Goal: Check status: Check status

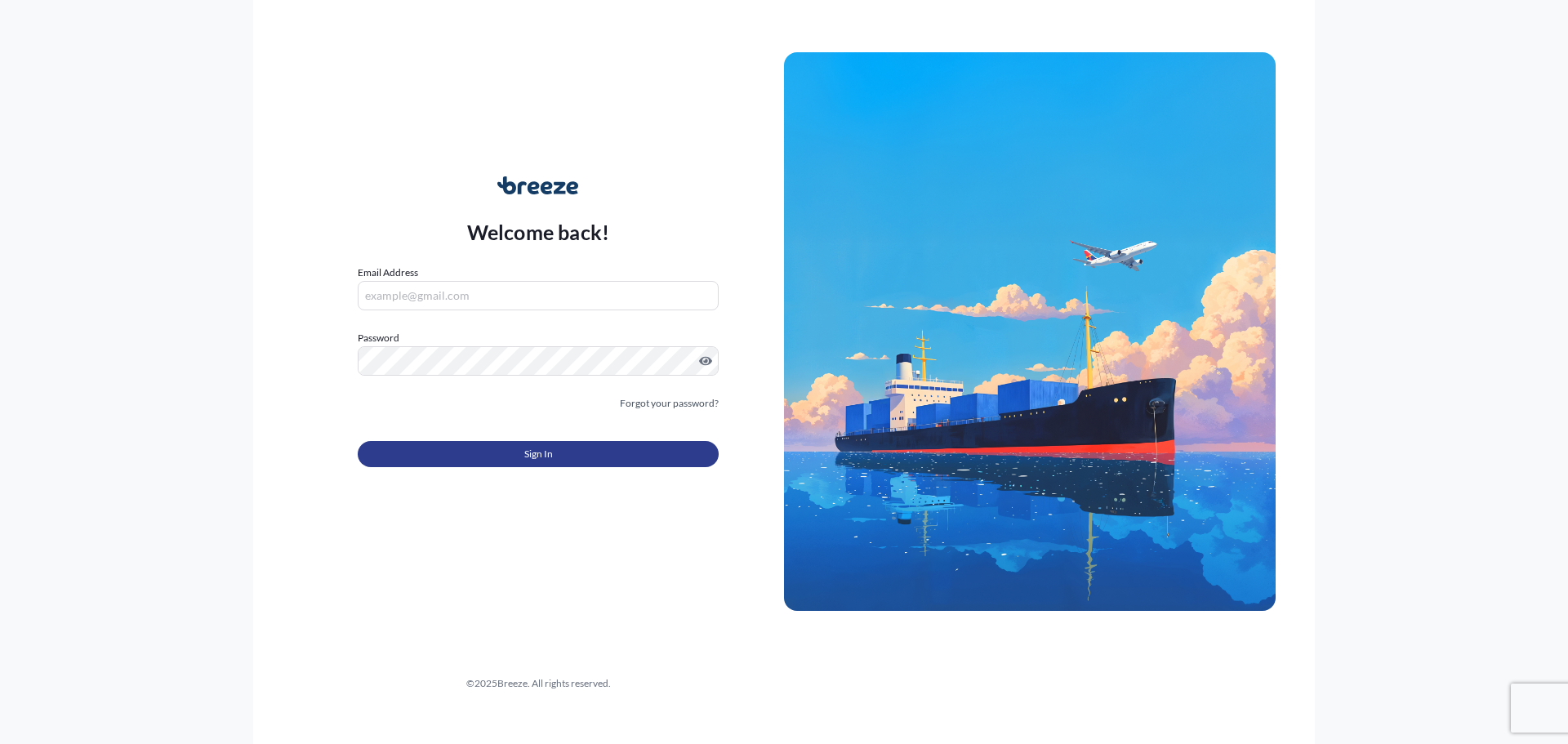
type input "[PERSON_NAME][EMAIL_ADDRESS][PERSON_NAME][DOMAIN_NAME]"
click at [514, 456] on button "Sign In" at bounding box center [538, 453] width 361 height 26
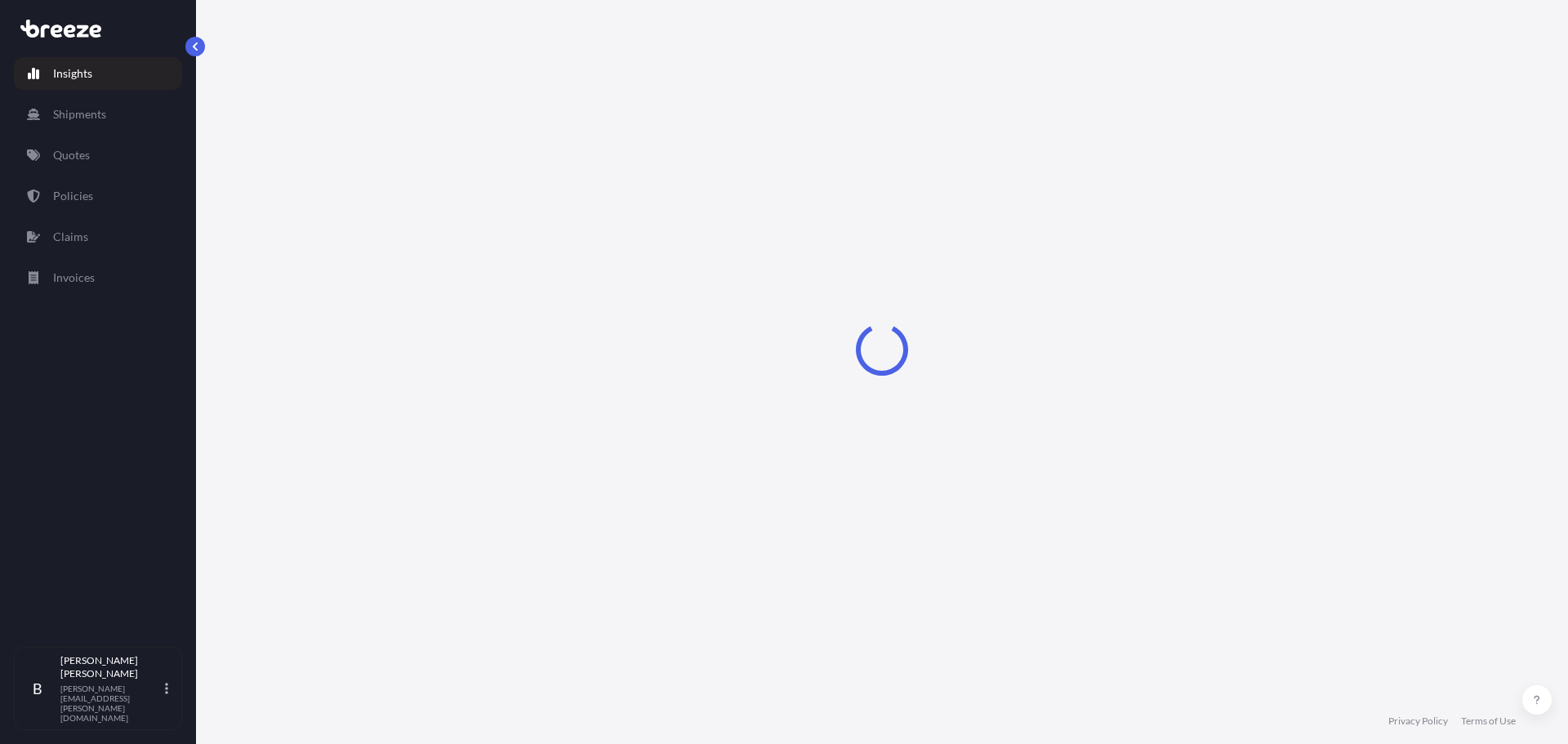
select select "2025"
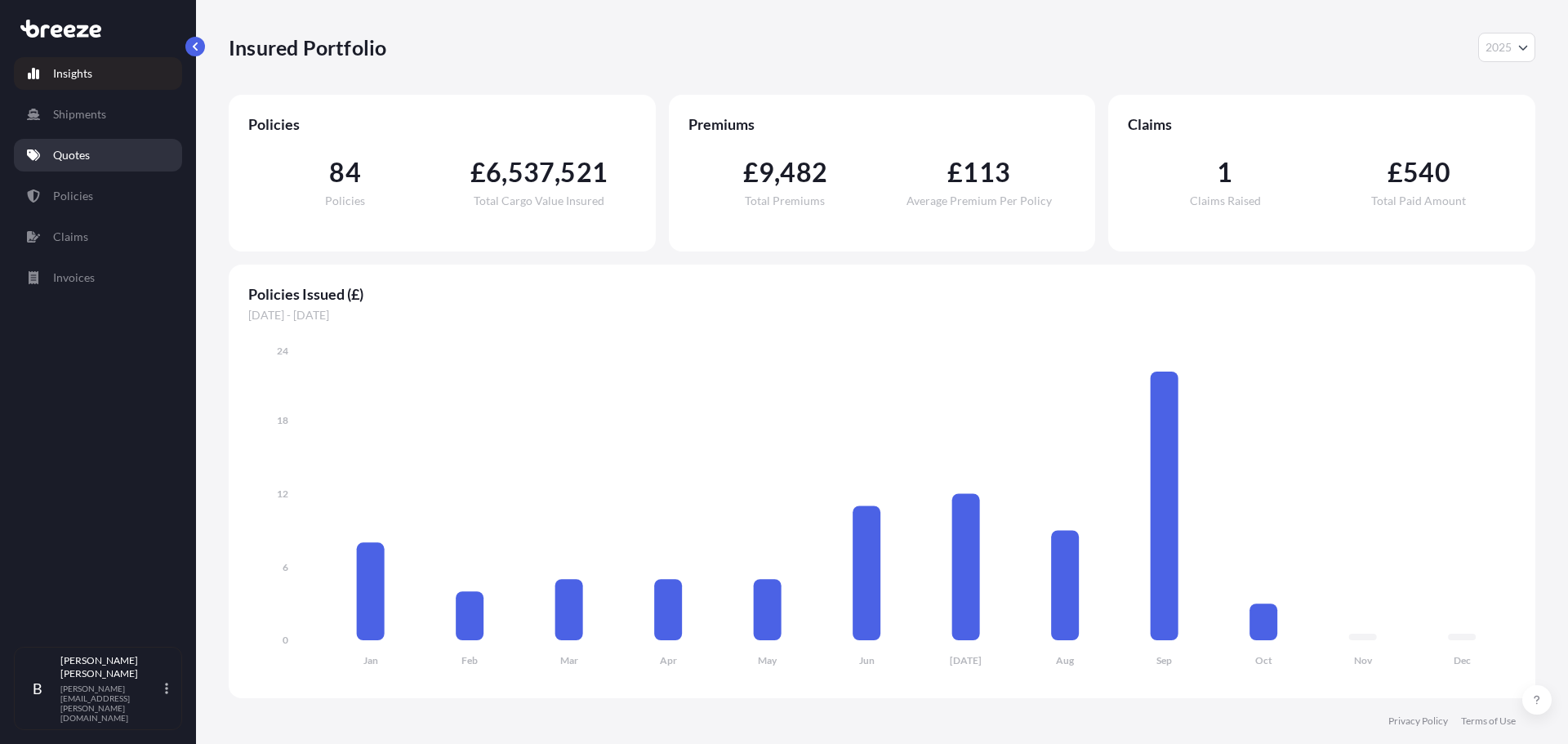
click at [84, 158] on p "Quotes" at bounding box center [71, 155] width 37 height 17
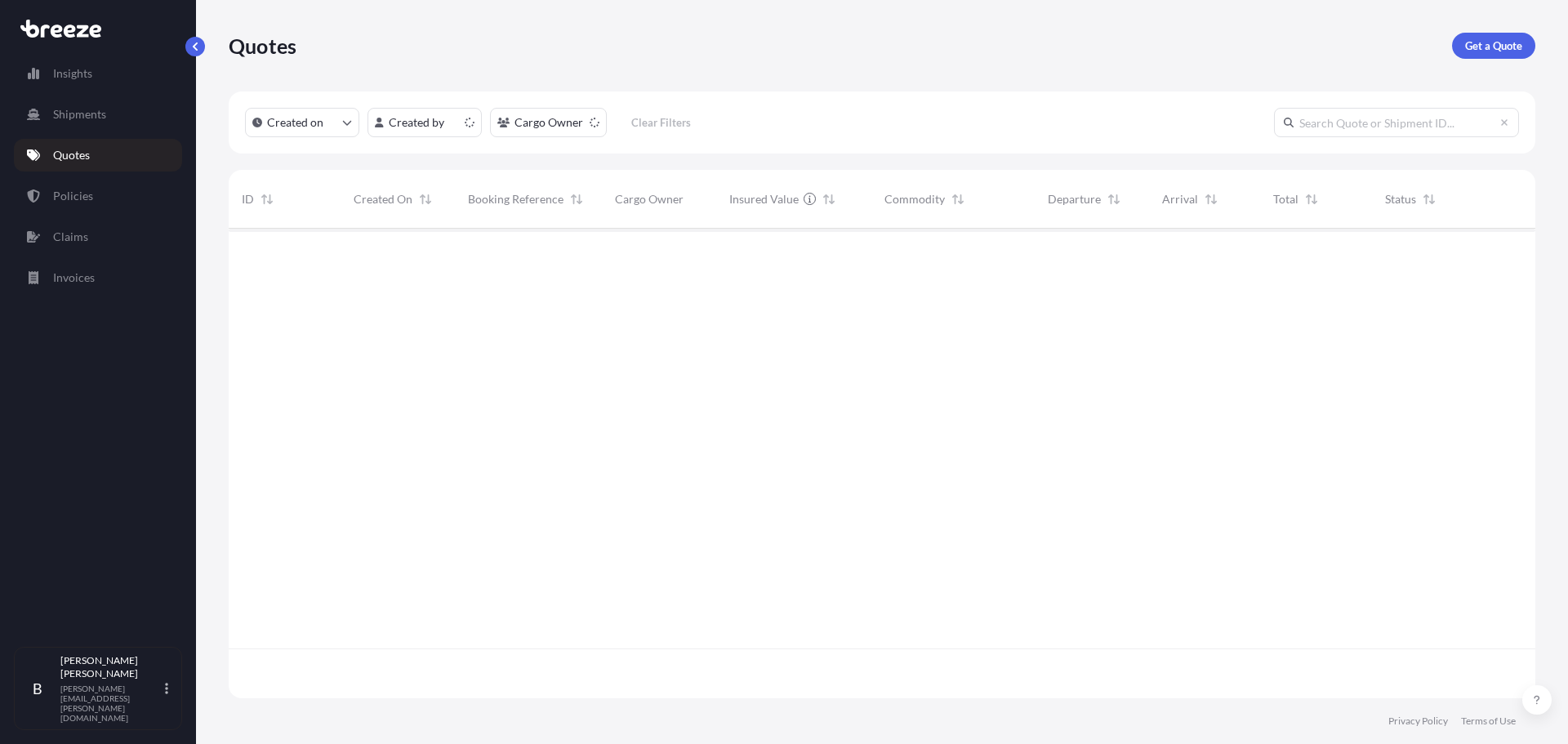
scroll to position [467, 1295]
click at [86, 191] on p "Policies" at bounding box center [73, 196] width 40 height 17
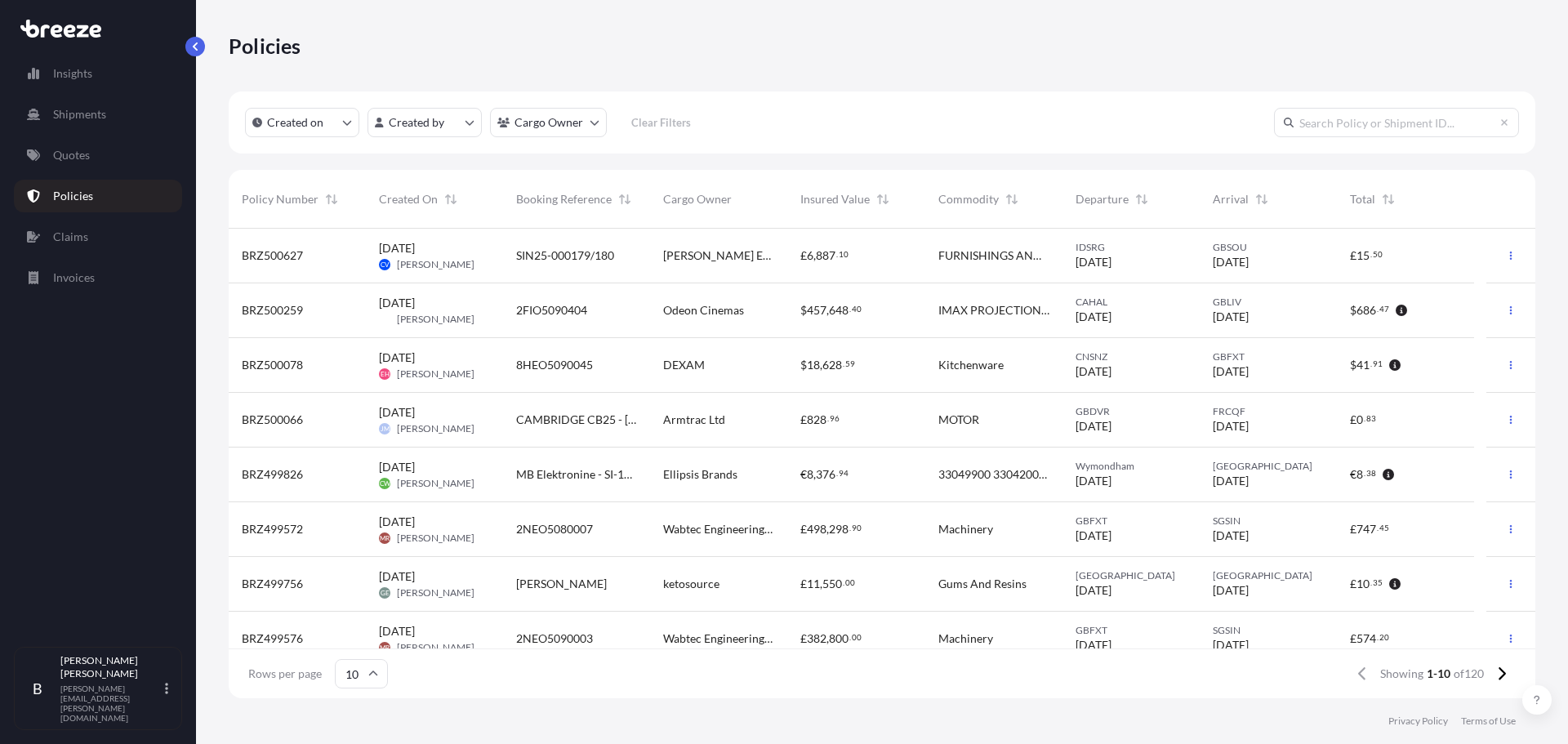
click at [1331, 122] on input "text" at bounding box center [1396, 122] width 245 height 29
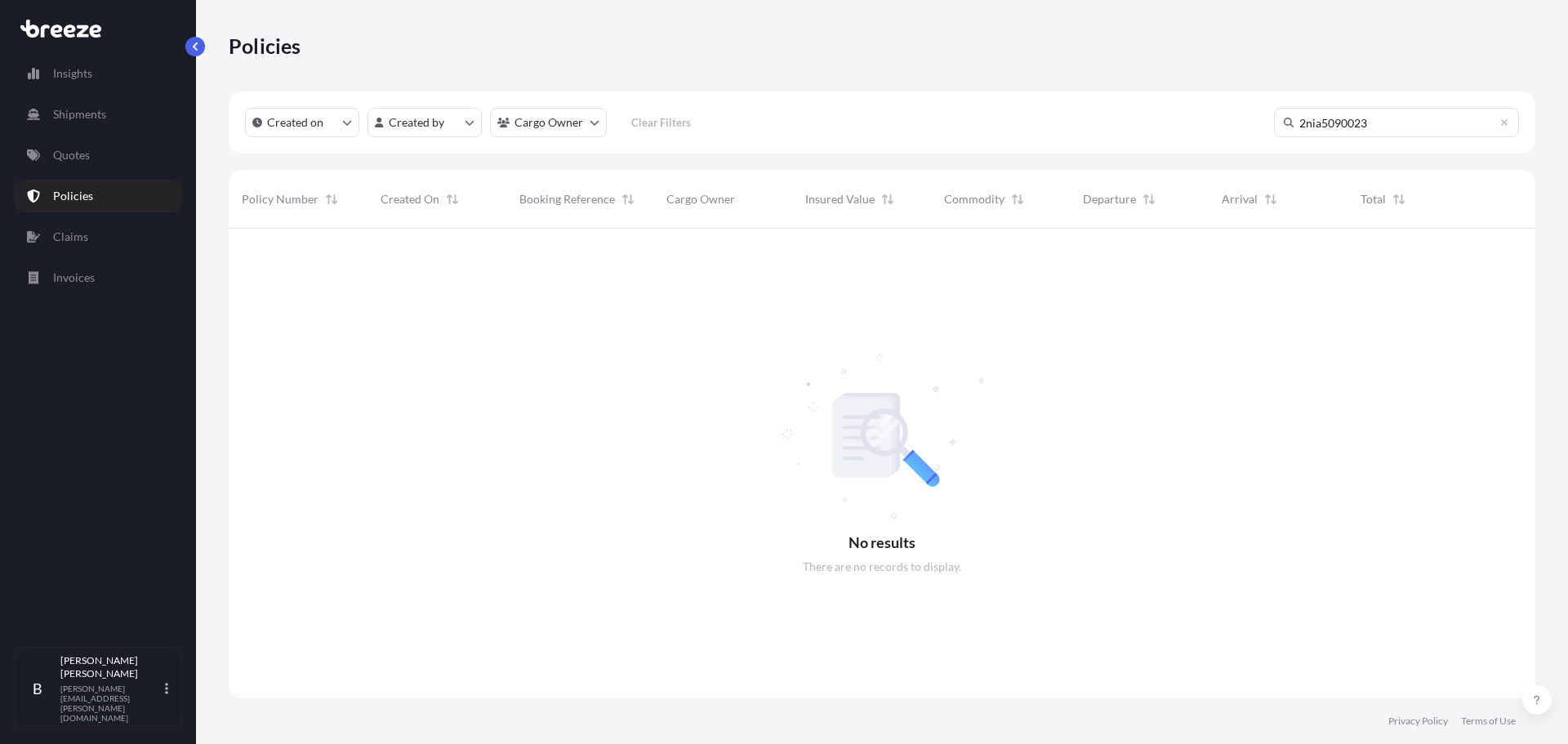
scroll to position [467, 1295]
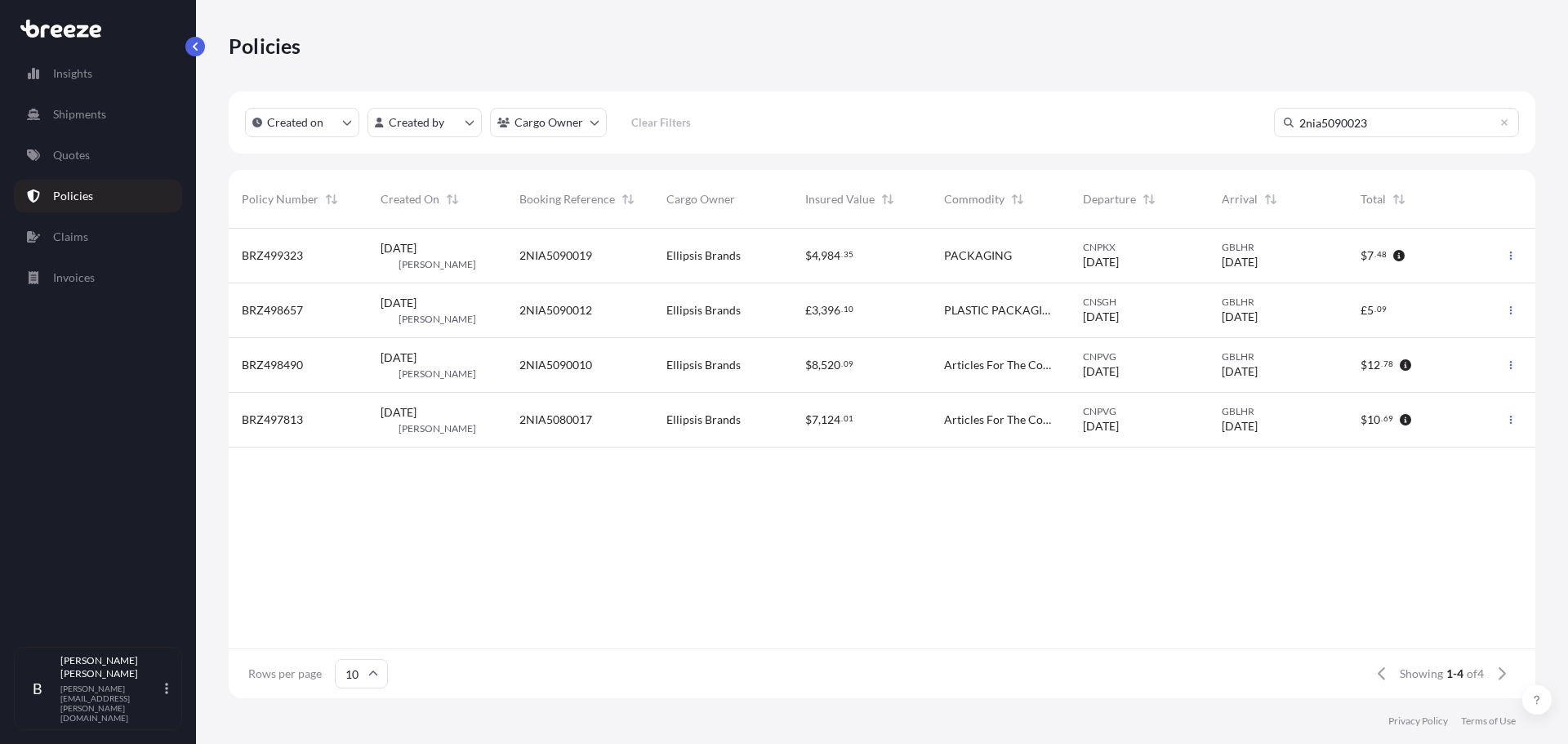
type input "2nia5090023"
